Goal: Task Accomplishment & Management: Use online tool/utility

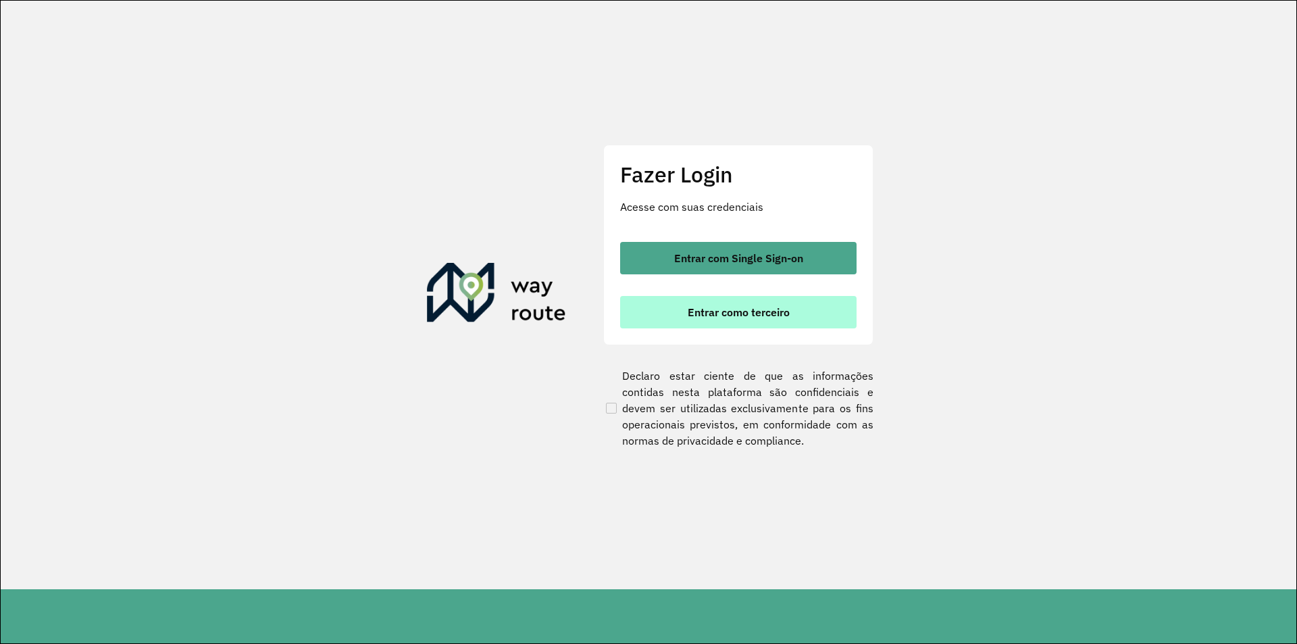
click at [782, 314] on span "Entrar como terceiro" at bounding box center [739, 312] width 102 height 11
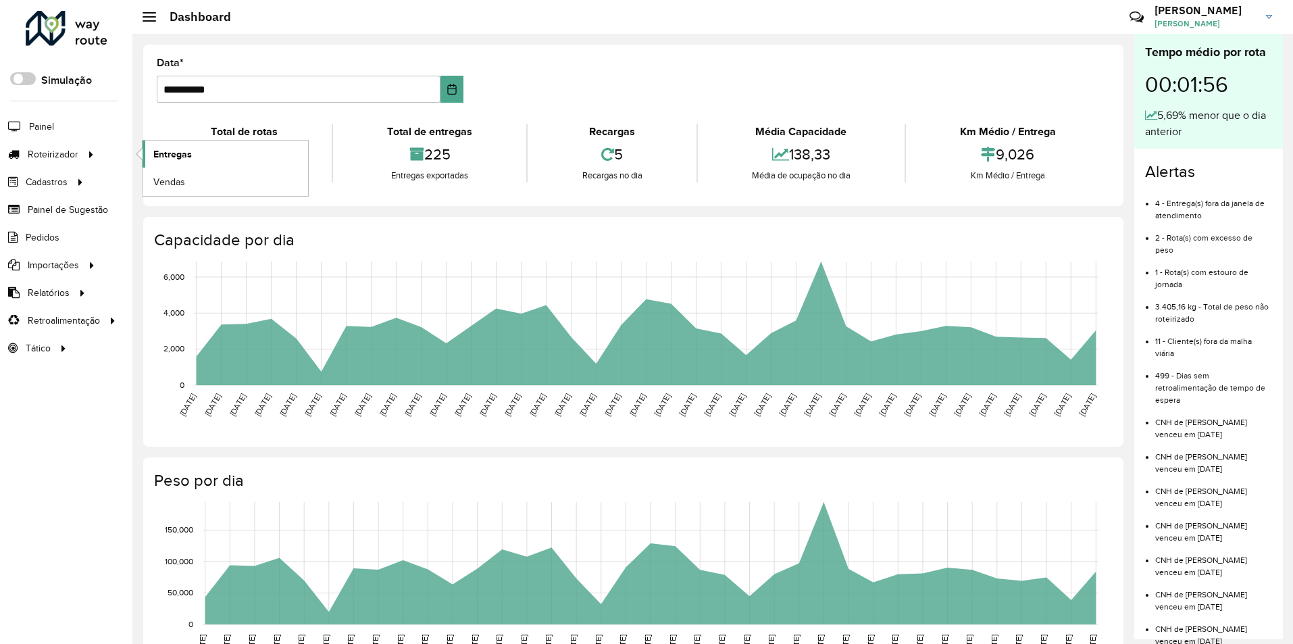
click at [159, 154] on span "Entregas" at bounding box center [172, 154] width 39 height 14
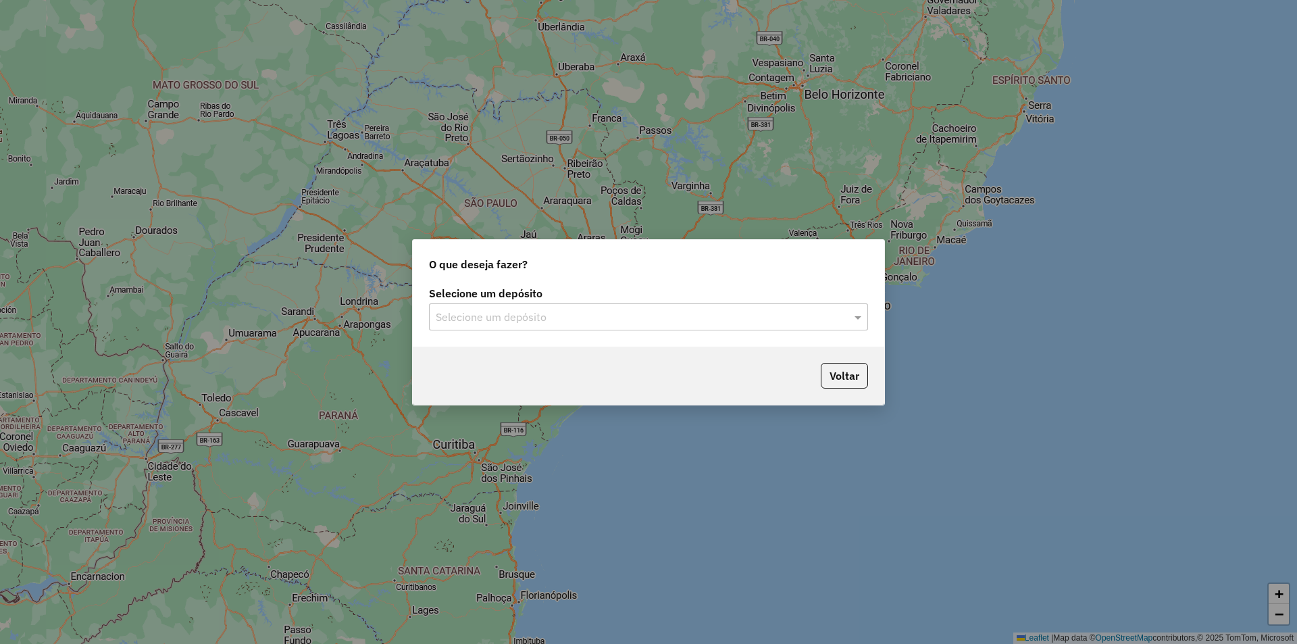
click at [553, 310] on input "text" at bounding box center [635, 317] width 399 height 16
click at [557, 357] on div "IMARUI Litoral Norte" at bounding box center [649, 356] width 438 height 23
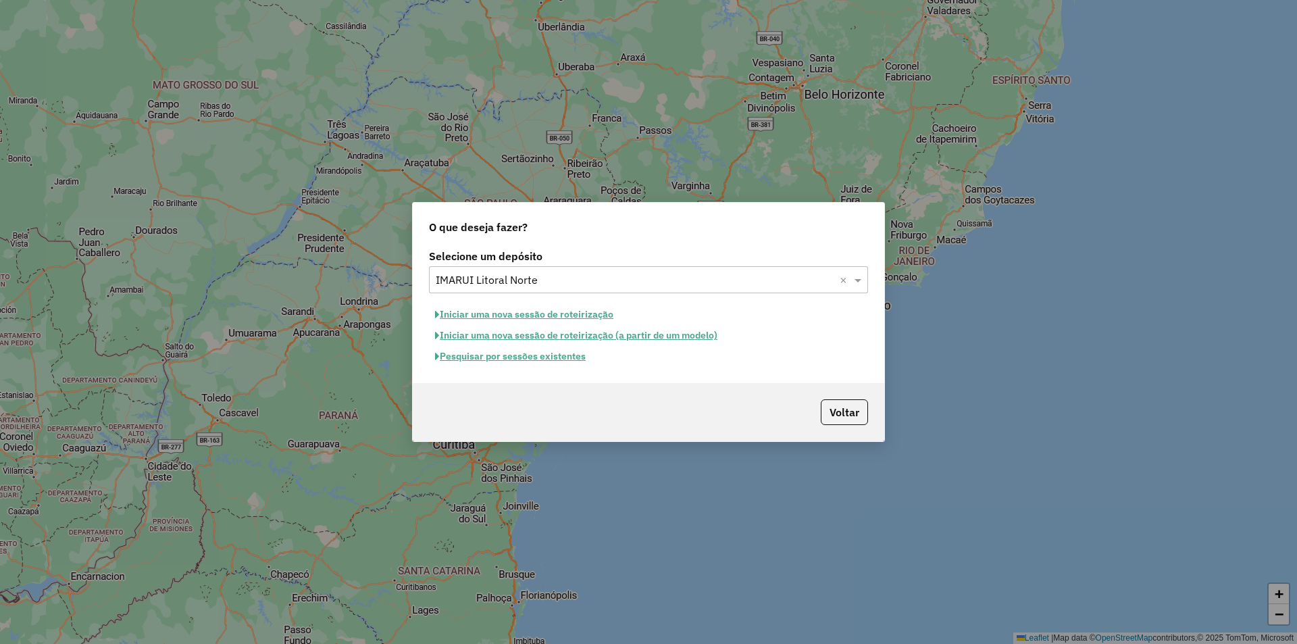
click at [524, 358] on button "Pesquisar por sessões existentes" at bounding box center [510, 356] width 163 height 21
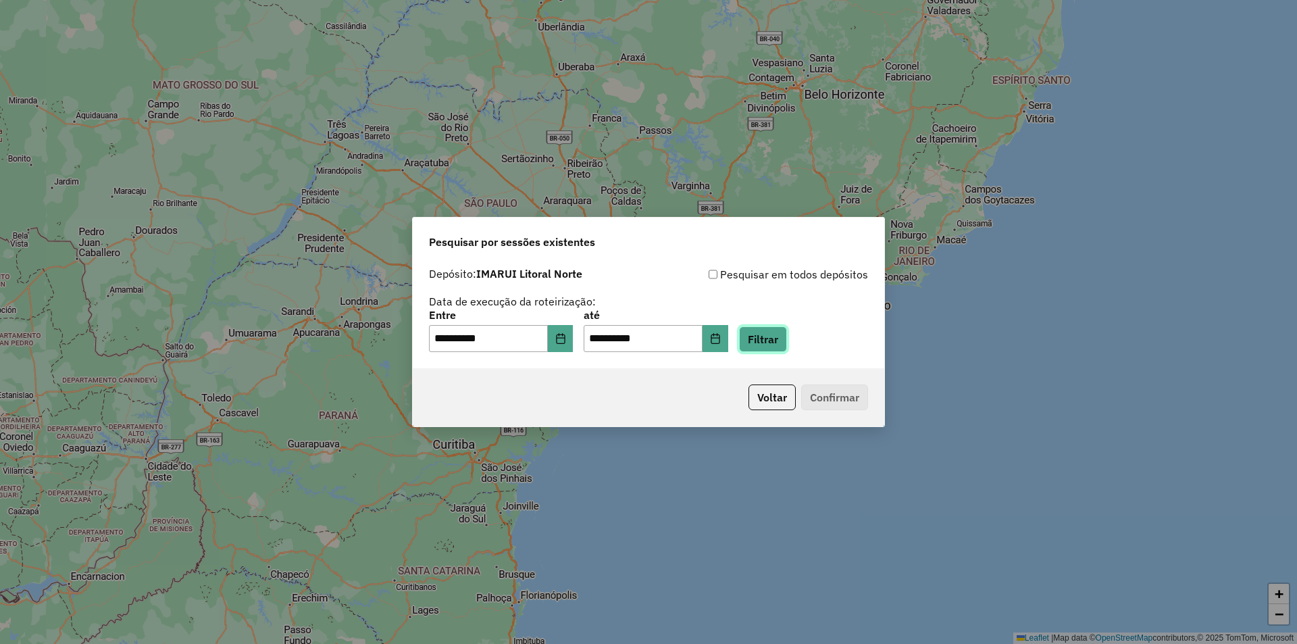
click at [780, 344] on button "Filtrar" at bounding box center [763, 339] width 48 height 26
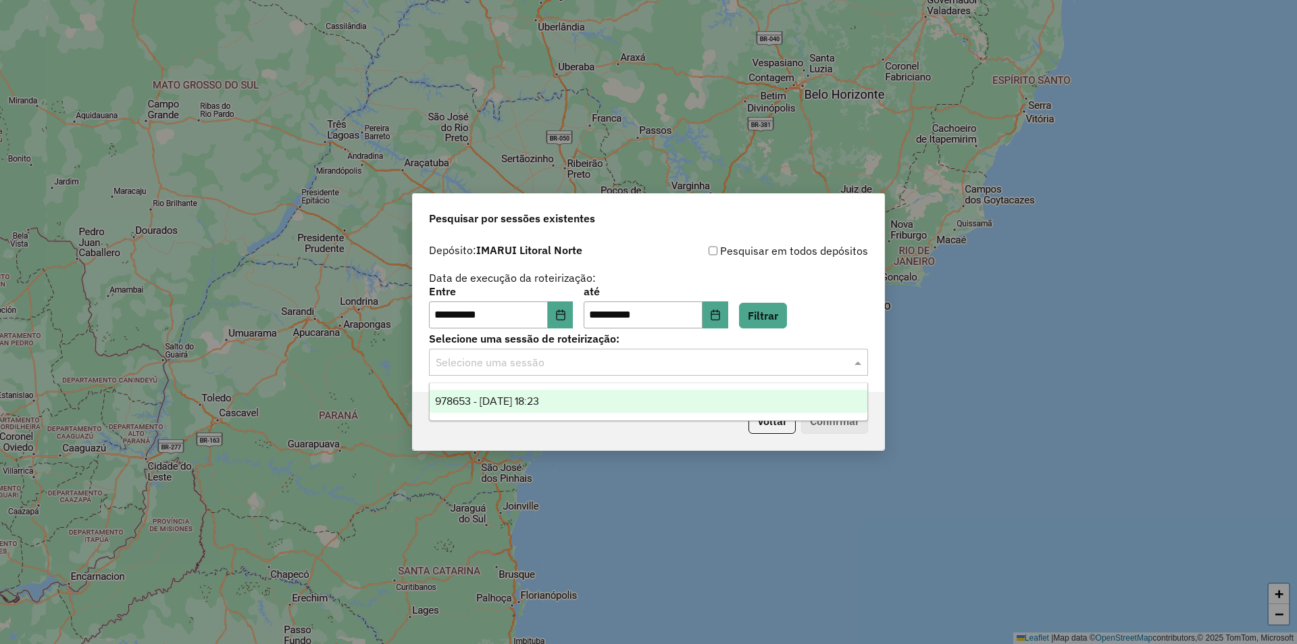
click at [615, 367] on input "text" at bounding box center [635, 363] width 399 height 16
click at [601, 395] on div "978653 - 13/08/2025 18:23" at bounding box center [649, 401] width 438 height 23
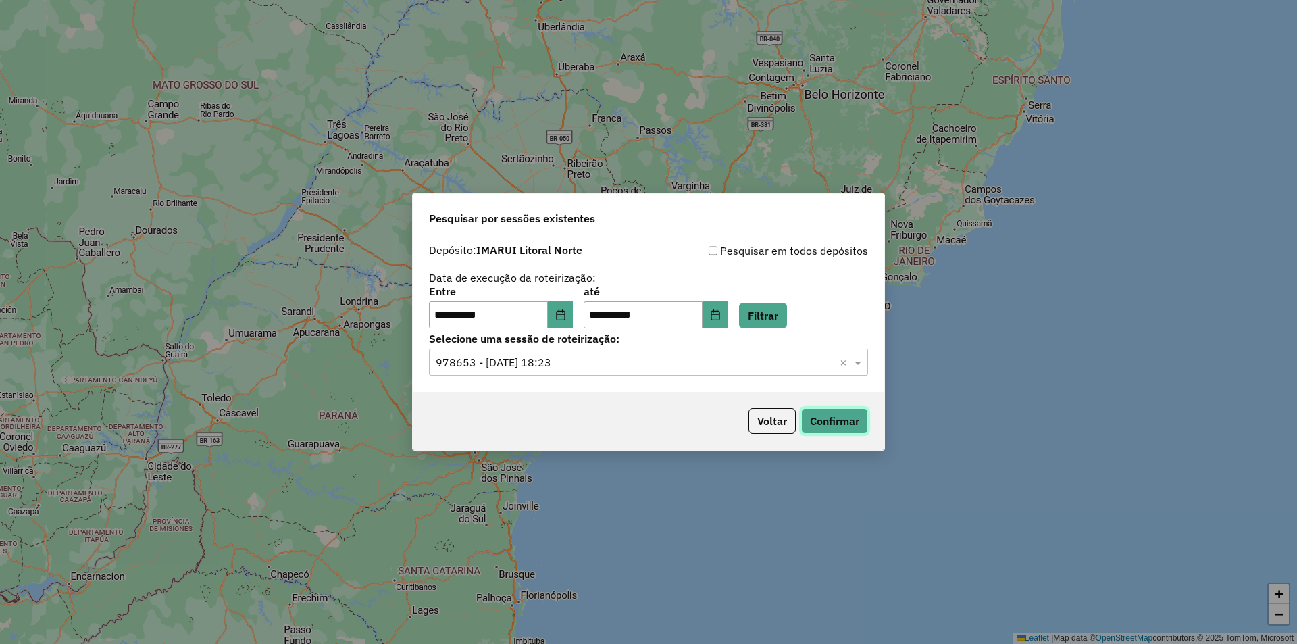
click at [850, 419] on button "Confirmar" at bounding box center [834, 421] width 67 height 26
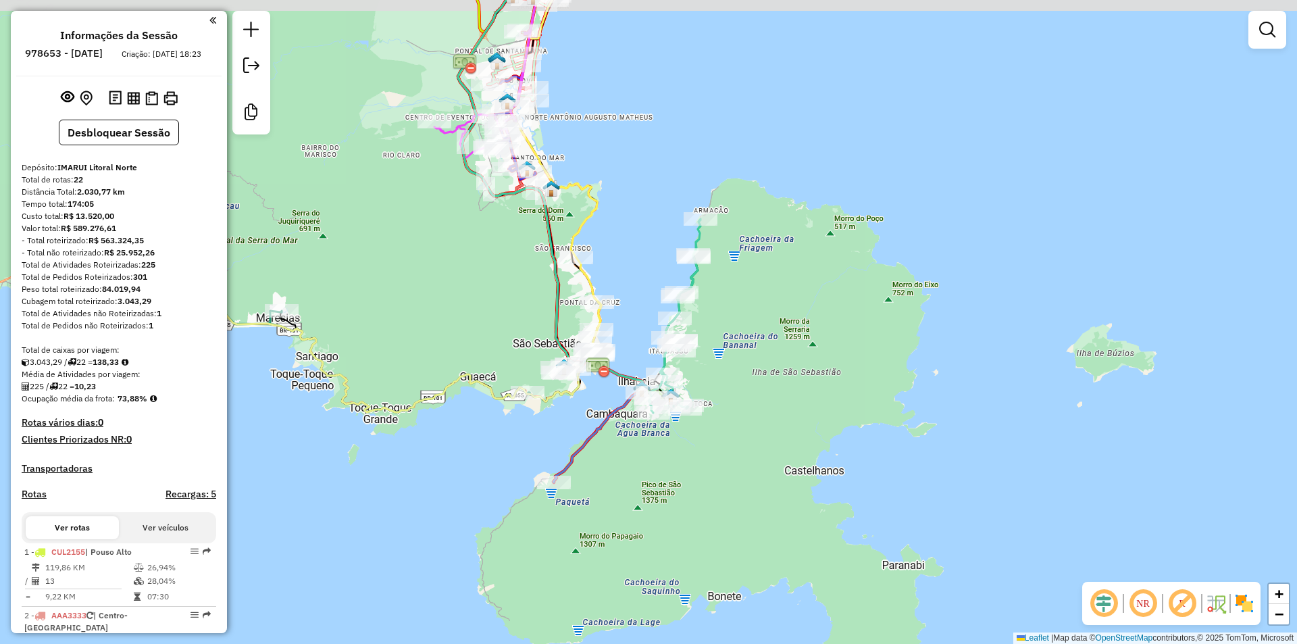
drag, startPoint x: 654, startPoint y: 468, endPoint x: 781, endPoint y: 531, distance: 142.0
click at [783, 531] on div "Janela de atendimento Grade de atendimento Capacidade Transportadoras Veículos …" at bounding box center [648, 322] width 1297 height 644
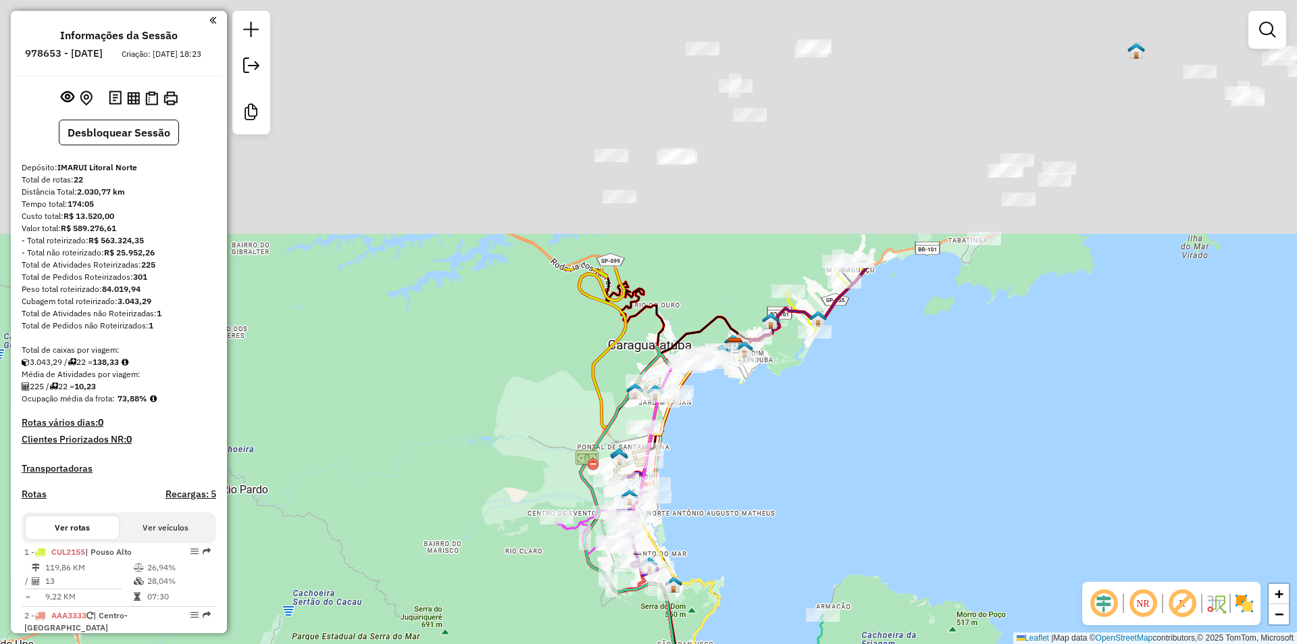
drag, startPoint x: 754, startPoint y: 208, endPoint x: 737, endPoint y: 559, distance: 351.1
click at [737, 567] on div "Janela de atendimento Grade de atendimento Capacidade Transportadoras Veículos …" at bounding box center [648, 322] width 1297 height 644
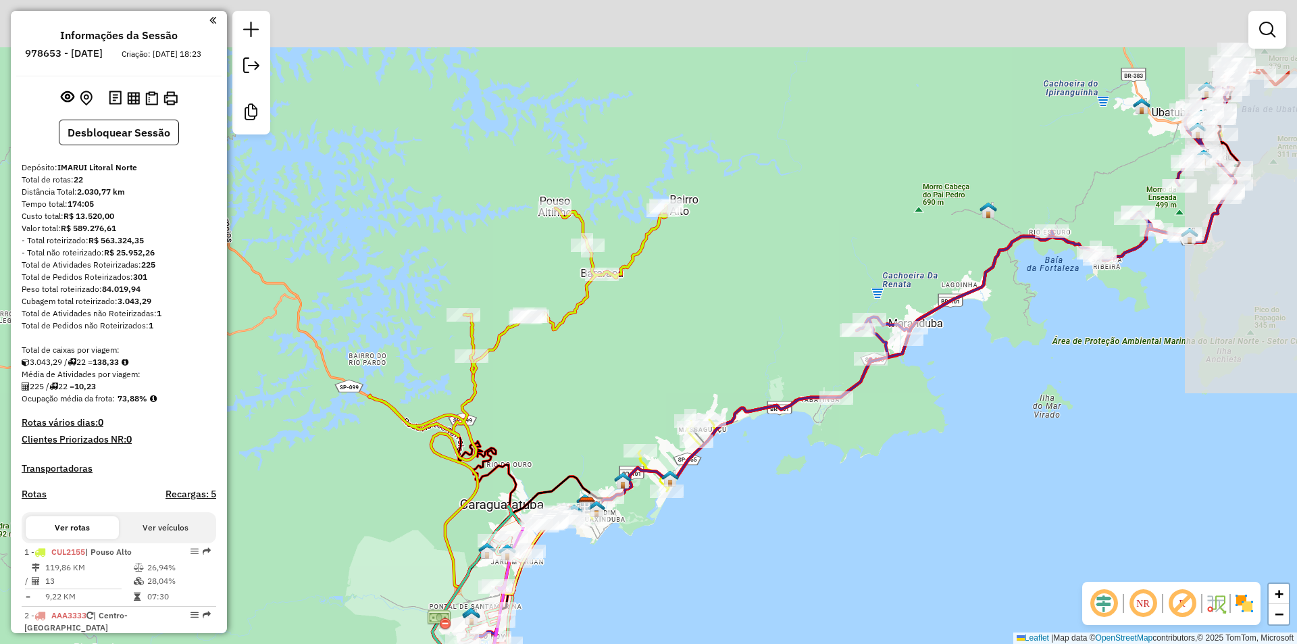
drag, startPoint x: 775, startPoint y: 514, endPoint x: 666, endPoint y: 608, distance: 144.7
click at [666, 608] on div "Janela de atendimento Grade de atendimento Capacidade Transportadoras Veículos …" at bounding box center [648, 322] width 1297 height 644
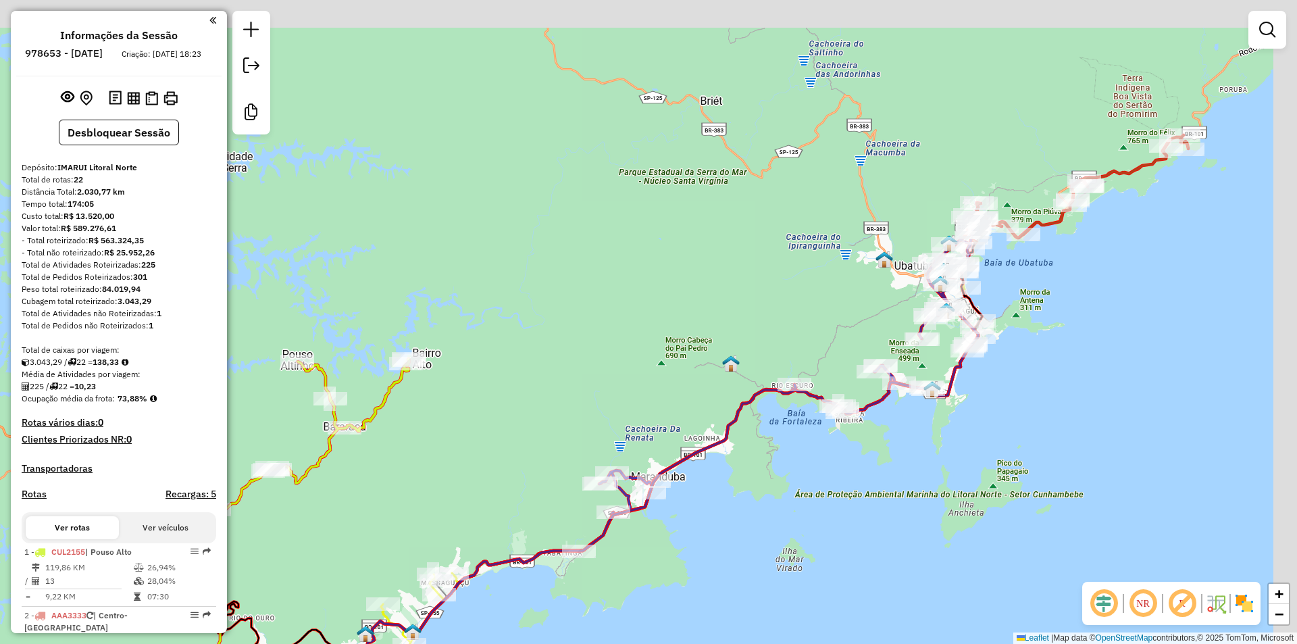
drag, startPoint x: 812, startPoint y: 532, endPoint x: 662, endPoint y: 601, distance: 165.7
click at [662, 601] on div "Janela de atendimento Grade de atendimento Capacidade Transportadoras Veículos …" at bounding box center [648, 322] width 1297 height 644
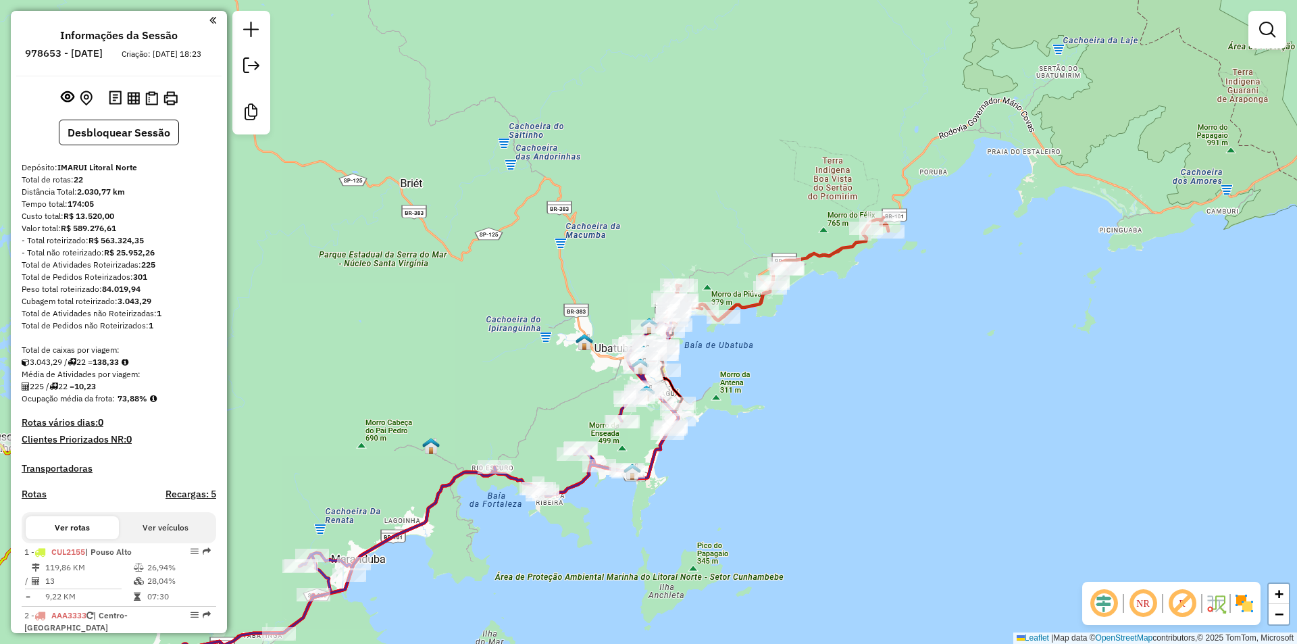
drag, startPoint x: 576, startPoint y: 391, endPoint x: 537, endPoint y: 378, distance: 40.6
click at [523, 390] on div "Janela de atendimento Grade de atendimento Capacidade Transportadoras Veículos …" at bounding box center [648, 322] width 1297 height 644
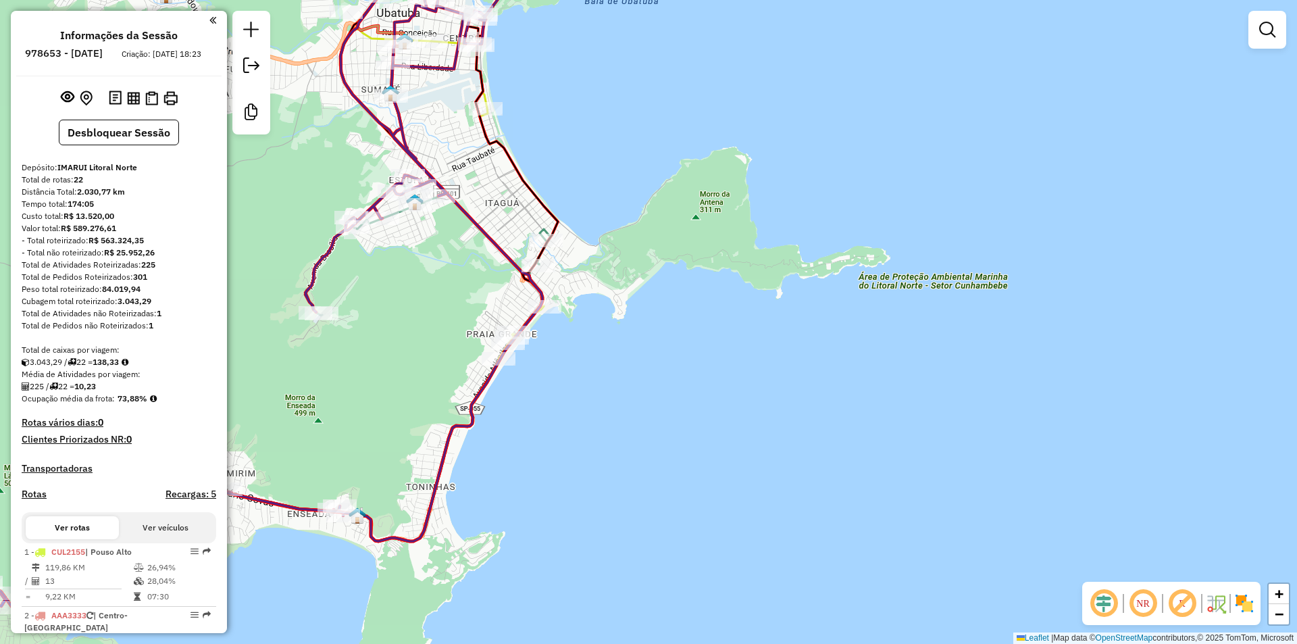
drag, startPoint x: 397, startPoint y: 374, endPoint x: 432, endPoint y: 372, distance: 34.5
click at [432, 372] on div "Janela de atendimento Grade de atendimento Capacidade Transportadoras Veículos …" at bounding box center [648, 322] width 1297 height 644
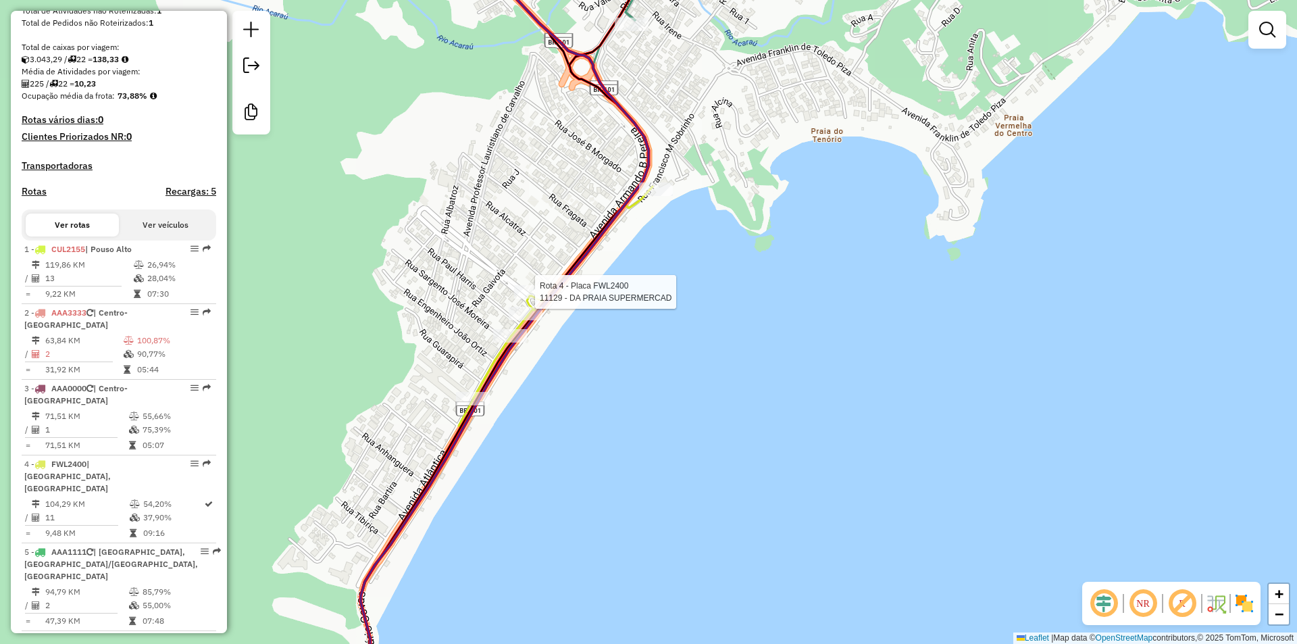
select select "**********"
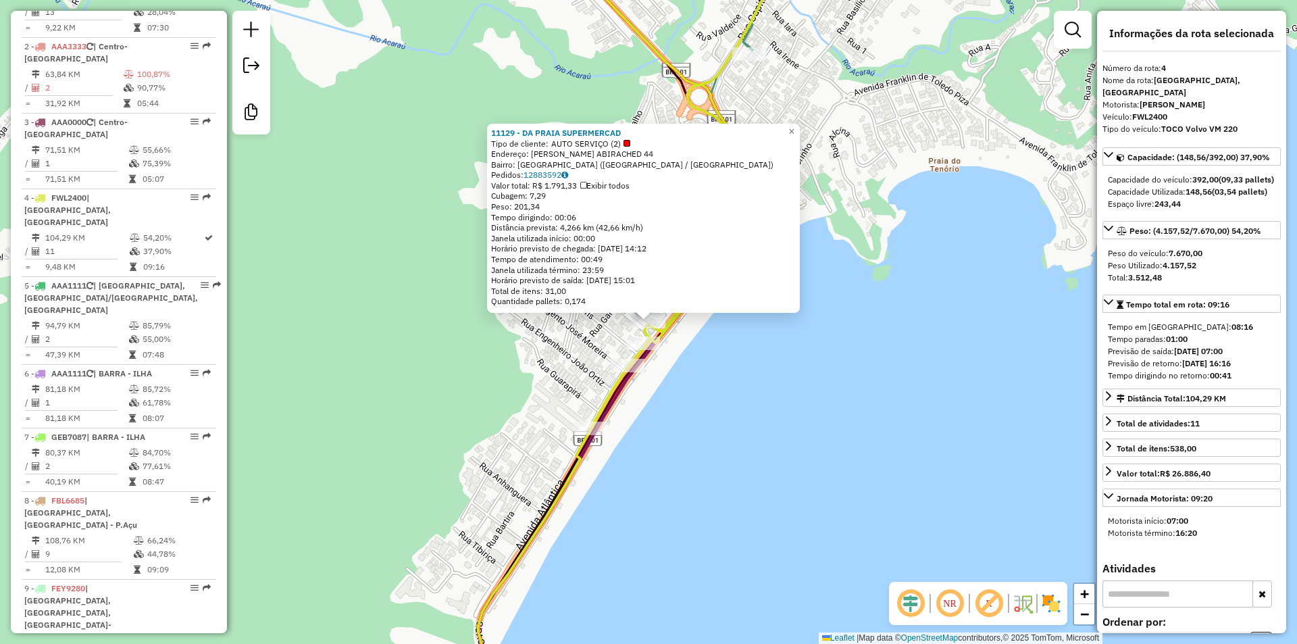
scroll to position [760, 0]
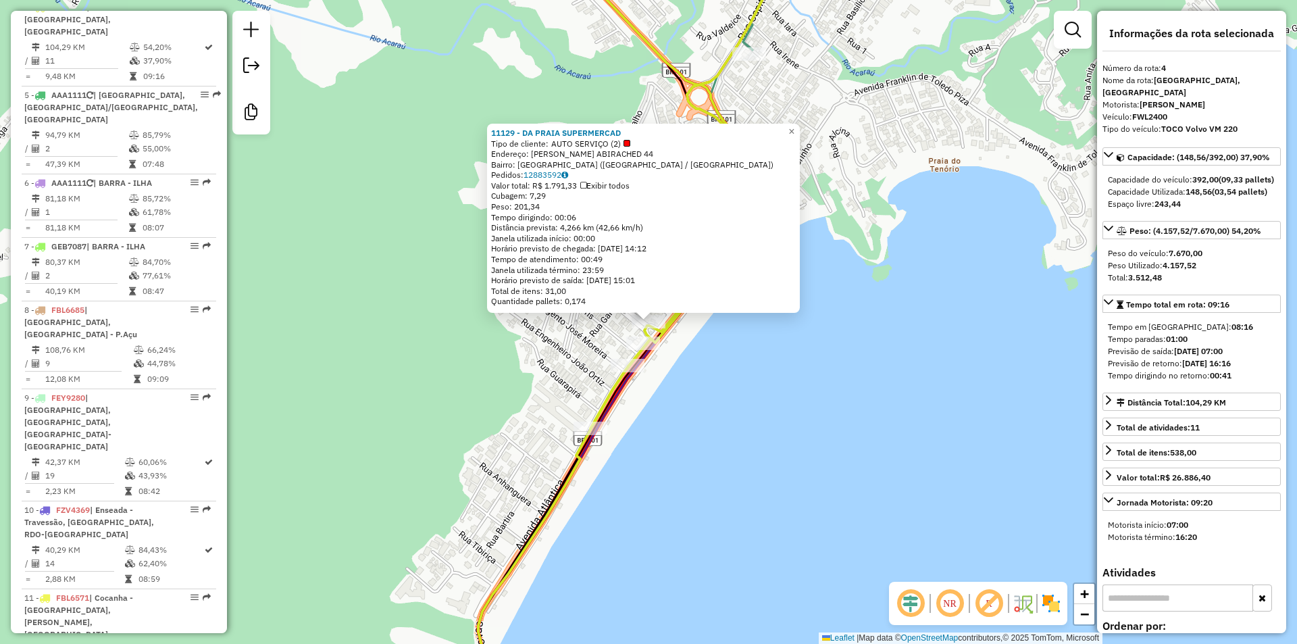
click at [726, 432] on div "11129 - DA PRAIA SUPERMERCAD Tipo de cliente: AUTO SERVIÇO (2) Endereço: WILSON…" at bounding box center [648, 322] width 1297 height 644
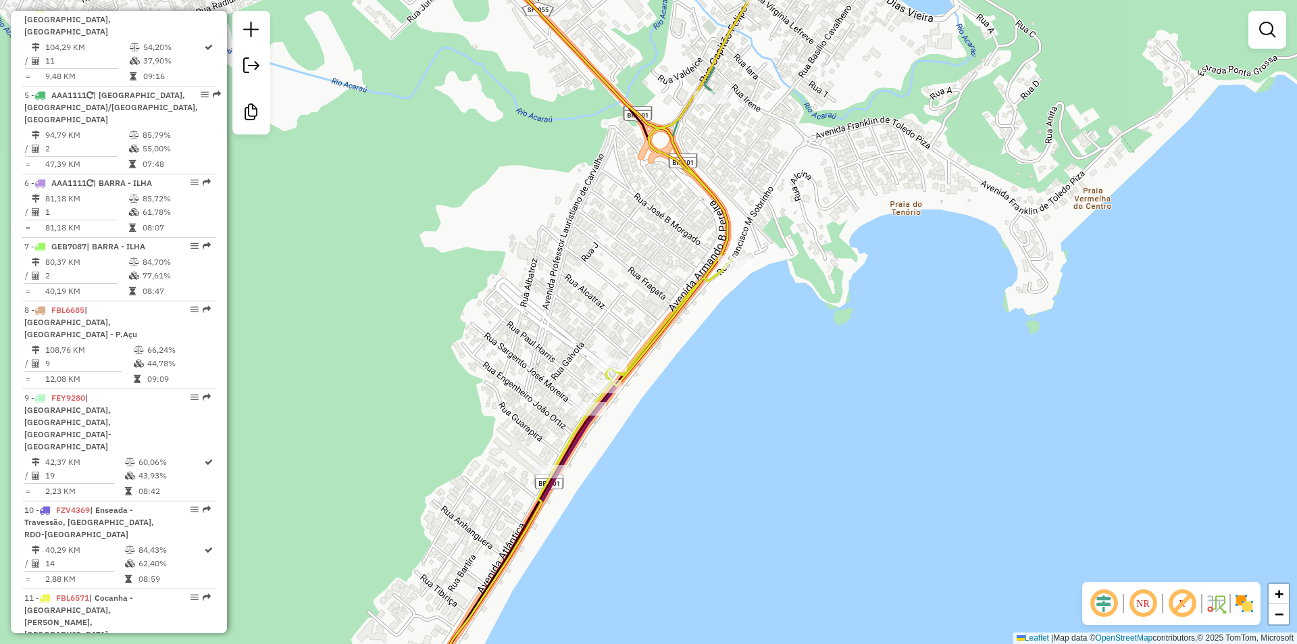
drag, startPoint x: 758, startPoint y: 403, endPoint x: 666, endPoint y: 504, distance: 137.3
click at [668, 518] on div "Janela de atendimento Grade de atendimento Capacidade Transportadoras Veículos …" at bounding box center [648, 322] width 1297 height 644
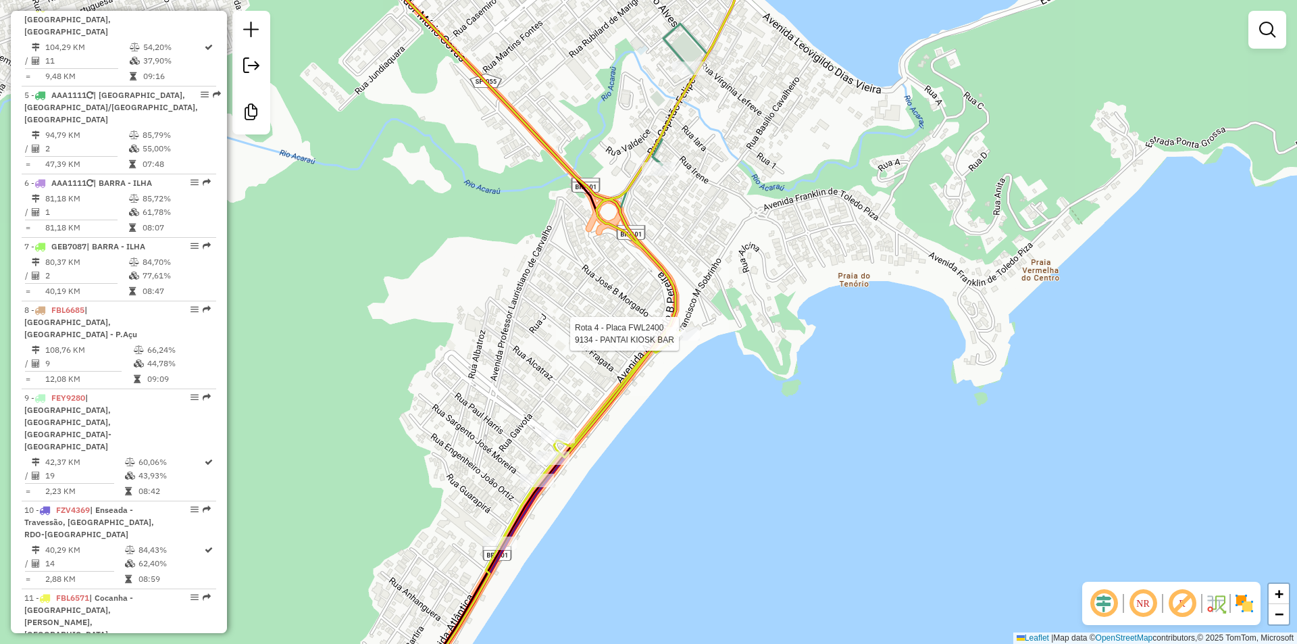
select select "**********"
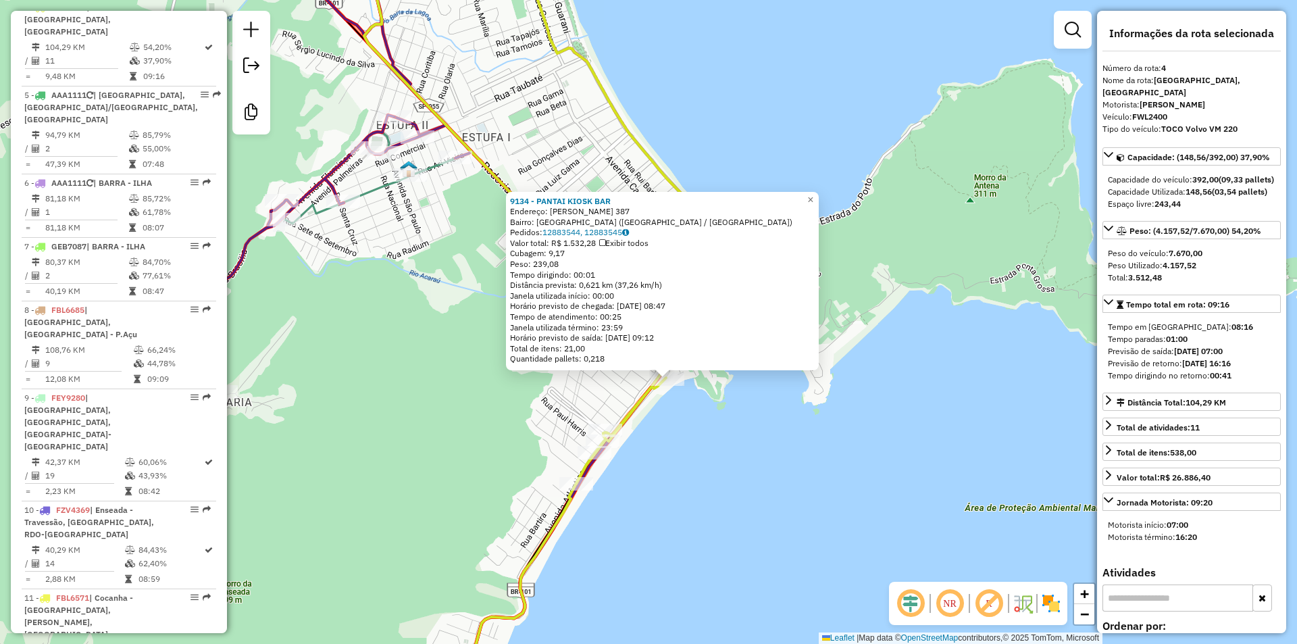
click at [683, 452] on div "9134 - PANTAI KIOSK BAR Endereço: ARMANDO DE BARROS PEREIRA 387 Bairro: PRAIA G…" at bounding box center [648, 322] width 1297 height 644
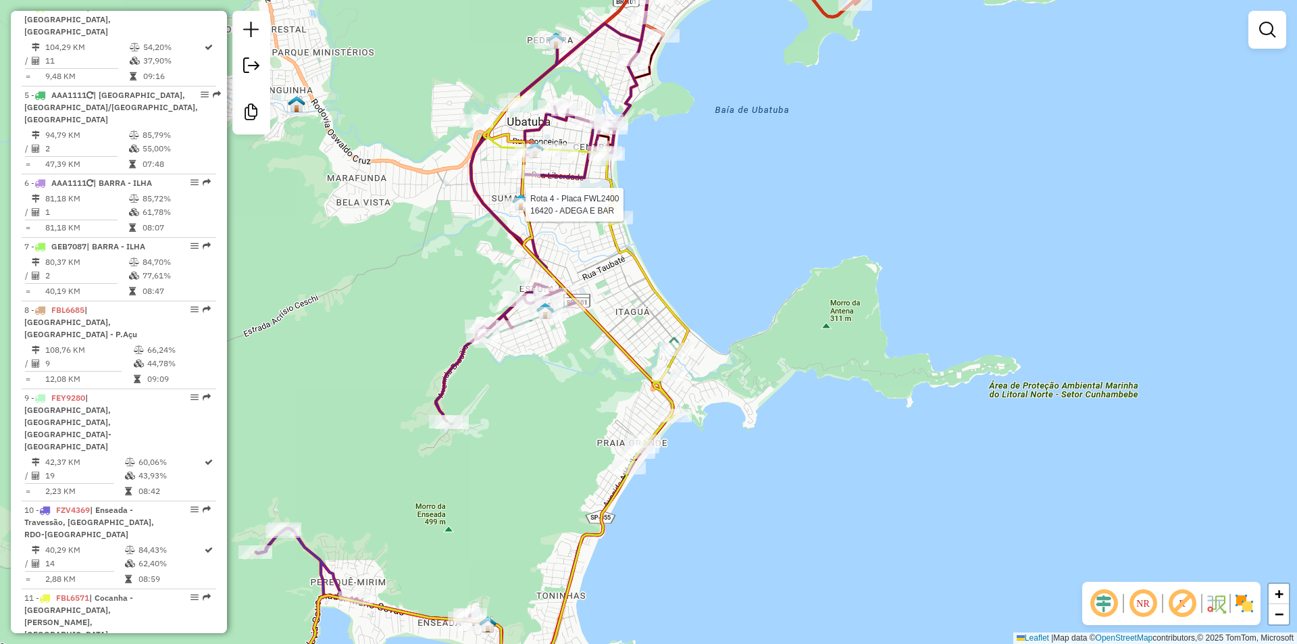
select select "**********"
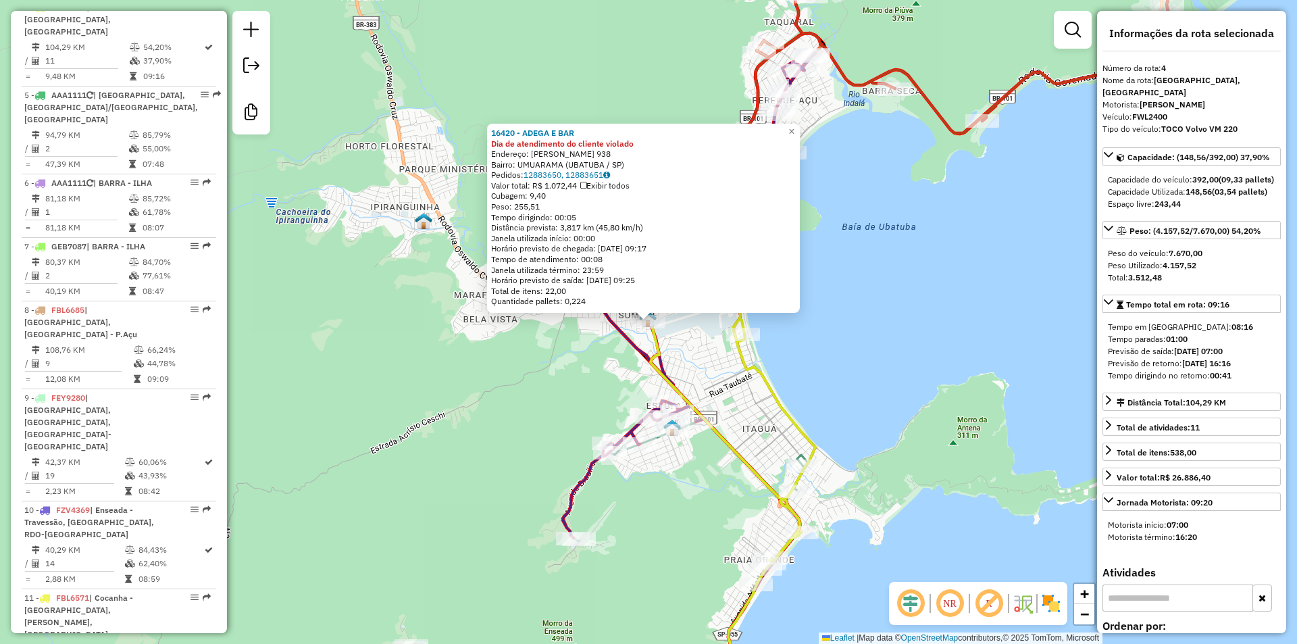
click at [531, 370] on div "16420 - ADEGA E BAR Dia de atendimento do cliente violado Endereço: SERGIO VIEI…" at bounding box center [648, 322] width 1297 height 644
